Goal: Book appointment/travel/reservation

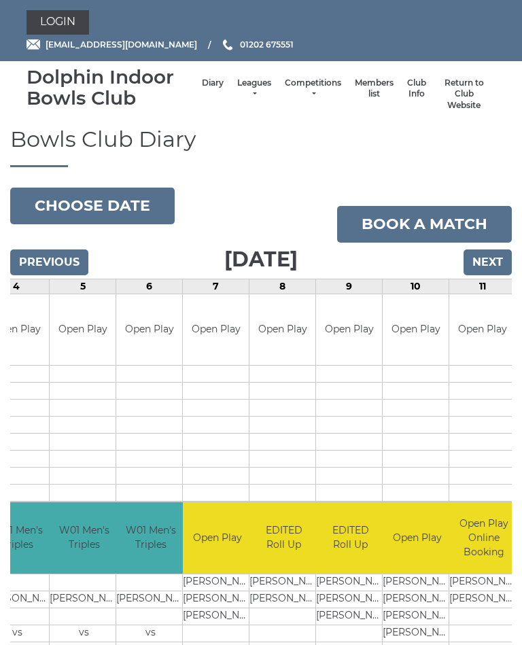
click at [112, 210] on button "Choose date" at bounding box center [92, 206] width 165 height 37
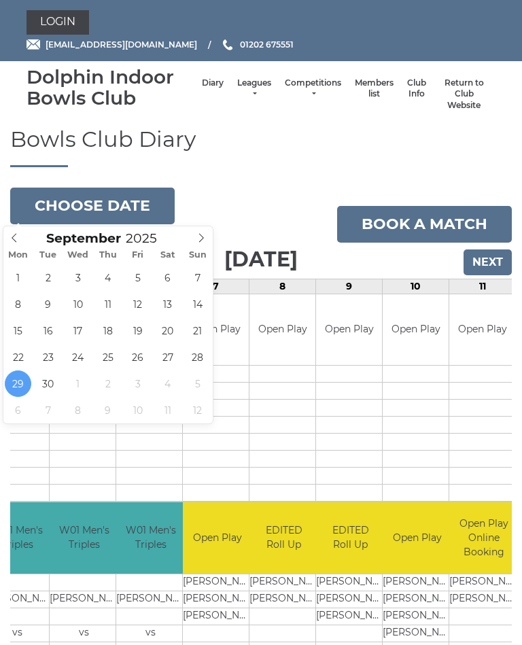
click at [201, 240] on icon at bounding box center [201, 238] width 5 height 9
type input "[DATE]"
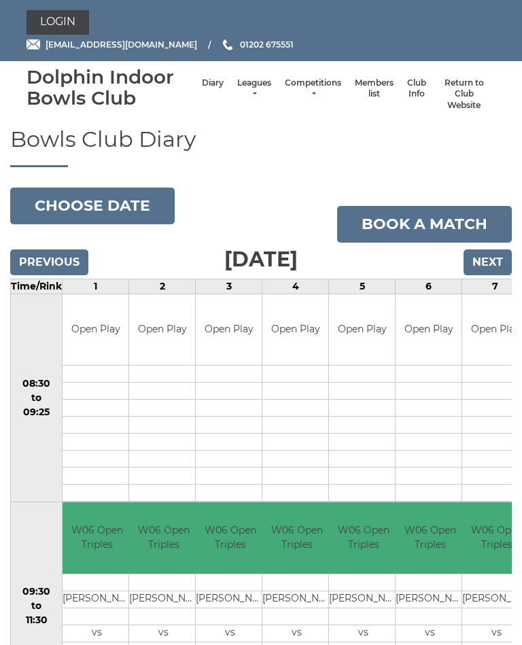
click at [93, 203] on button "Choose date" at bounding box center [92, 206] width 165 height 37
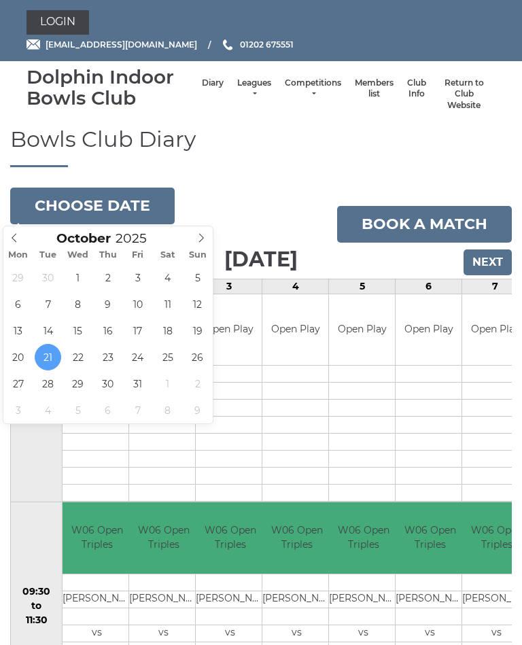
type input "[DATE]"
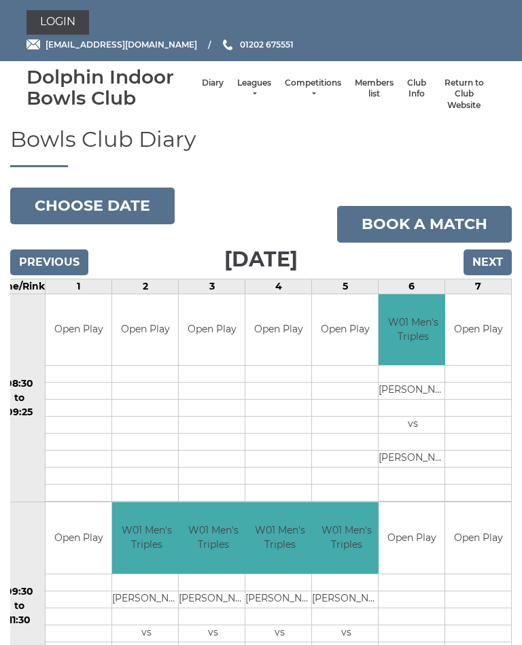
click at [510, 102] on nav "Dolphin Indoor Bowls Club Diary Leagues Club leagues - Winter 2025/2026 Club le…" at bounding box center [261, 94] width 522 height 67
click at [250, 642] on td at bounding box center [279, 650] width 69 height 17
